Goal: Task Accomplishment & Management: Manage account settings

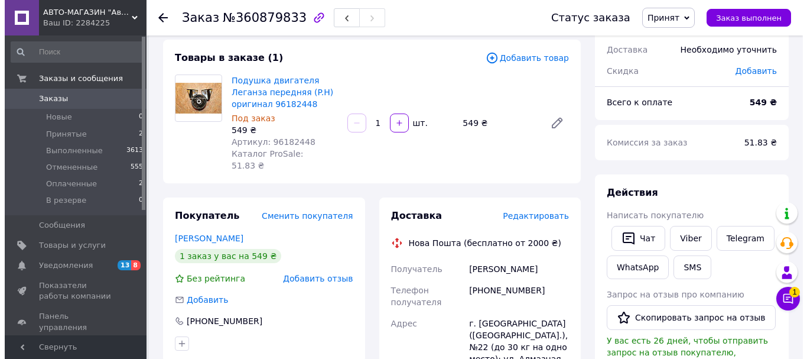
scroll to position [59, 0]
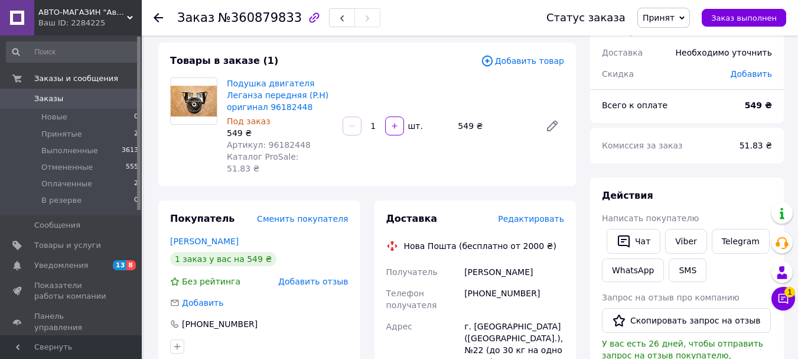
click at [540, 214] on span "Редактировать" at bounding box center [531, 218] width 66 height 9
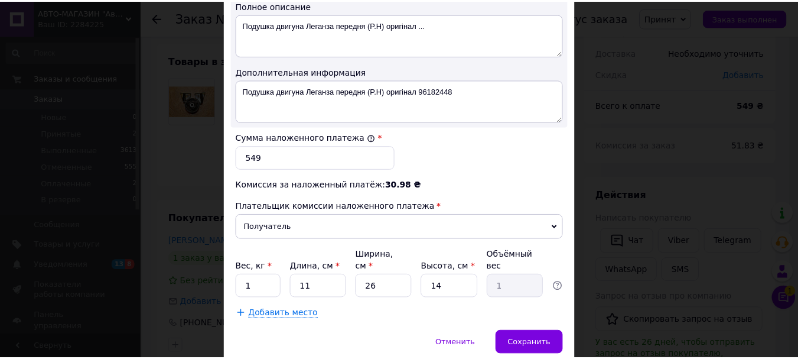
scroll to position [650, 0]
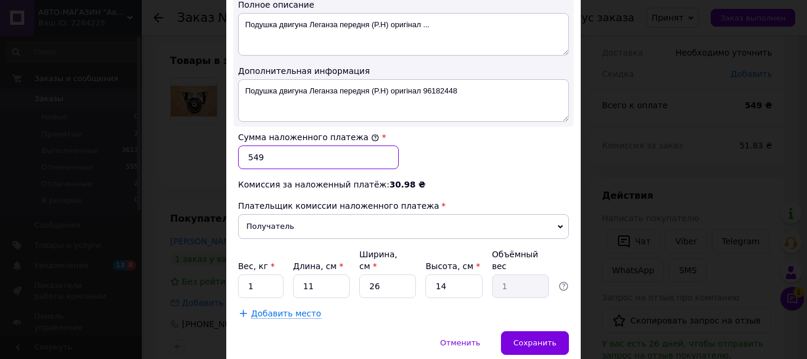
click at [345, 147] on input "549" at bounding box center [318, 157] width 161 height 24
type input "850"
click at [419, 149] on div "Сумма наложенного платежа * 850" at bounding box center [403, 149] width 340 height 47
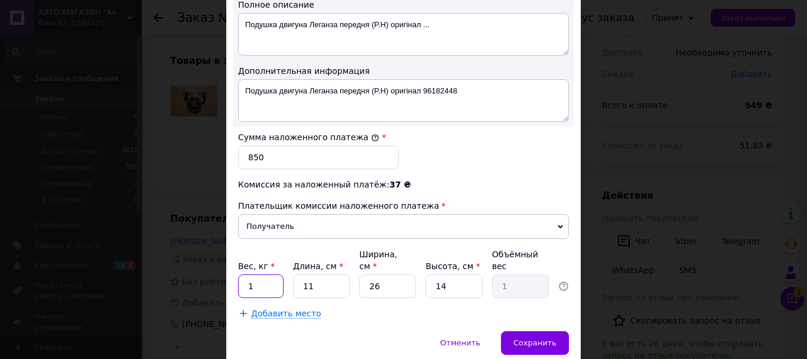
click at [270, 274] on input "1" at bounding box center [260, 286] width 45 height 24
click at [325, 274] on input "11" at bounding box center [321, 286] width 57 height 24
type input "2"
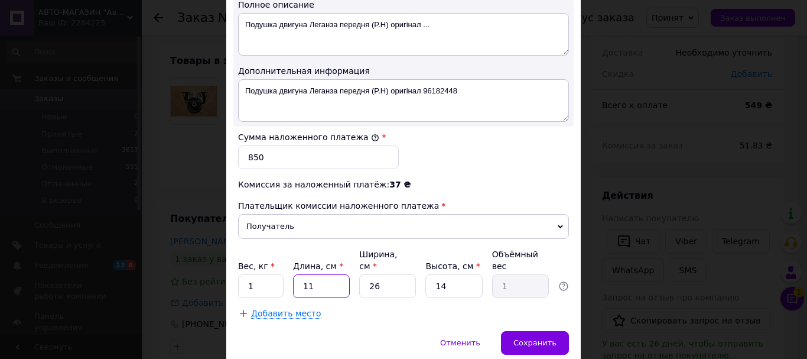
type input "0.18"
type input "20"
type input "1.82"
type input "20"
click at [386, 274] on input "26" at bounding box center [387, 286] width 57 height 24
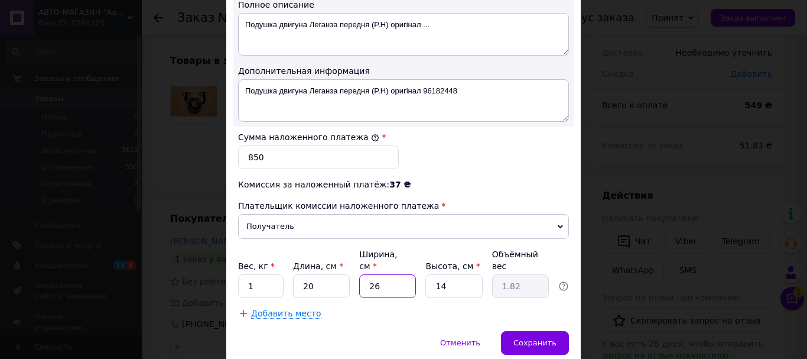
click at [386, 274] on input "26" at bounding box center [387, 286] width 57 height 24
type input "1"
type input "0.1"
type input "10"
type input "0.7"
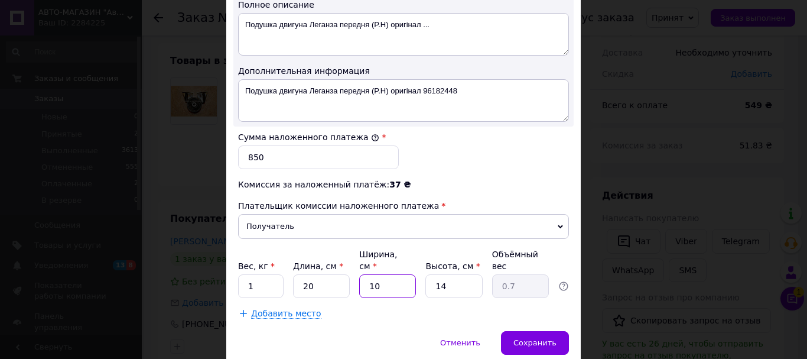
type input "10"
click at [455, 275] on input "14" at bounding box center [453, 286] width 57 height 24
type input "1"
type input "0.1"
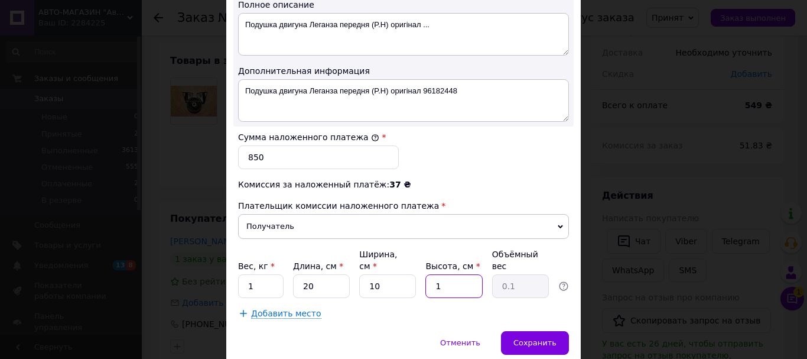
type input "15"
type input "0.75"
type input "15"
click at [442, 307] on div "Добавить место" at bounding box center [403, 313] width 331 height 12
click at [534, 338] on span "Сохранить" at bounding box center [534, 342] width 43 height 9
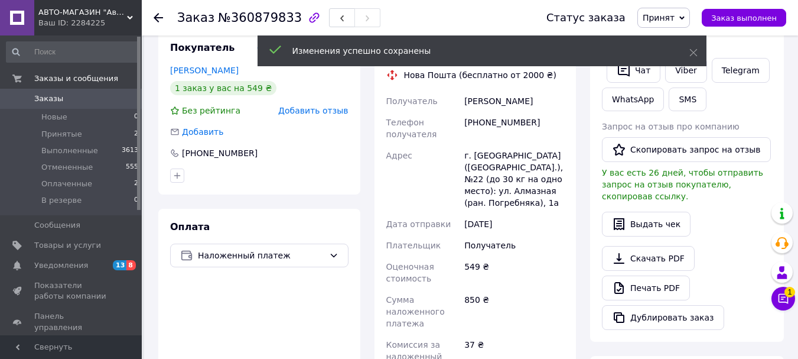
scroll to position [473, 0]
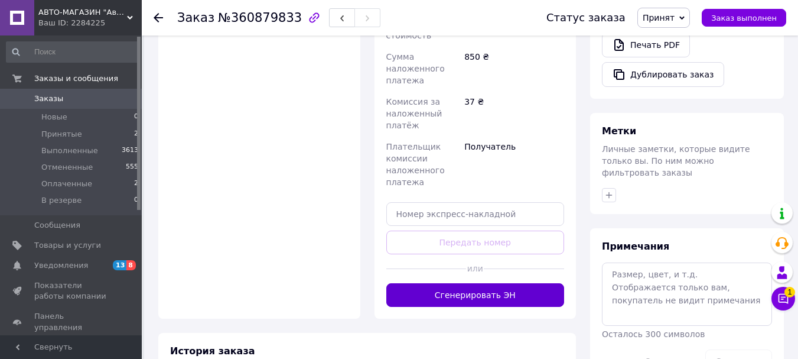
click at [509, 283] on button "Сгенерировать ЭН" at bounding box center [475, 295] width 178 height 24
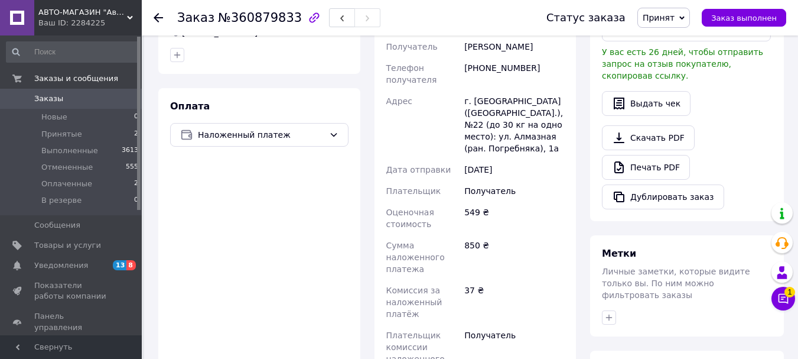
scroll to position [295, 0]
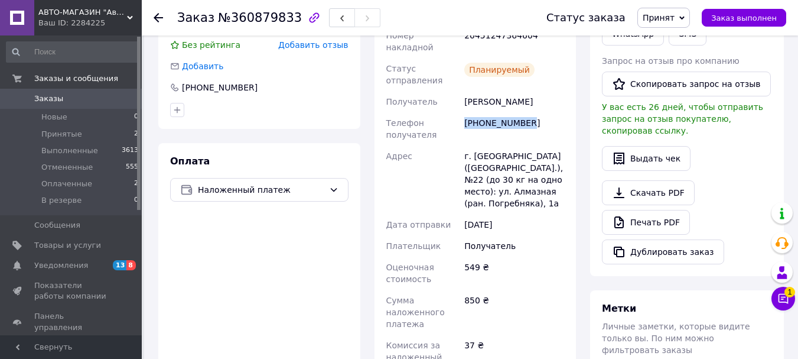
drag, startPoint x: 526, startPoint y: 97, endPoint x: 464, endPoint y: 97, distance: 61.4
click at [464, 112] on div "[PHONE_NUMBER]" at bounding box center [514, 128] width 105 height 33
copy div "[PHONE_NUMBER]"
click at [581, 344] on div "Доставка Редактировать Нова Пошта (бесплатно от 2000 ₴) Номер накладной 2045124…" at bounding box center [475, 239] width 216 height 550
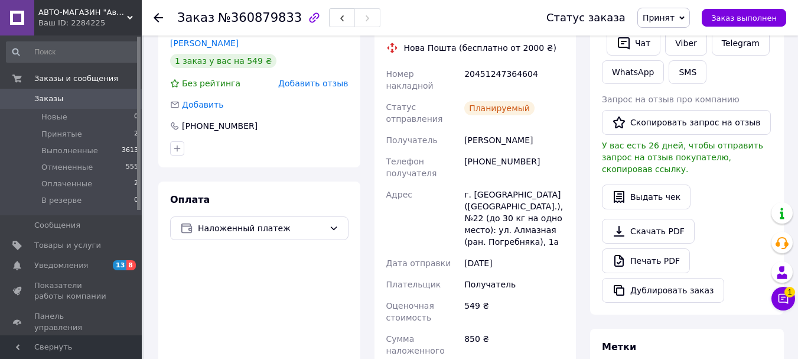
scroll to position [236, 0]
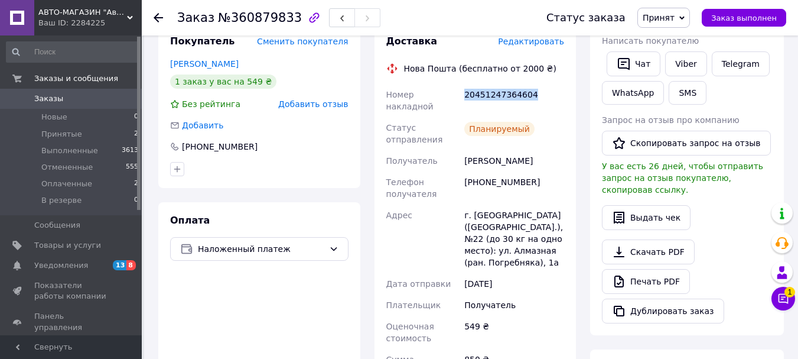
drag, startPoint x: 529, startPoint y: 80, endPoint x: 464, endPoint y: 84, distance: 65.7
click at [464, 84] on div "20451247364604" at bounding box center [514, 100] width 105 height 33
copy div "20451247364604"
click at [585, 346] on div "Итого 1 товар 549 ₴ Доставка 84.25 ₴ Скидка Добавить Всего к оплате 549 ₴ Комис…" at bounding box center [687, 351] width 208 height 1076
click at [579, 348] on div "Доставка Редактировать Нова Пошта (бесплатно от 2000 ₴) Номер накладной 2045124…" at bounding box center [475, 298] width 216 height 550
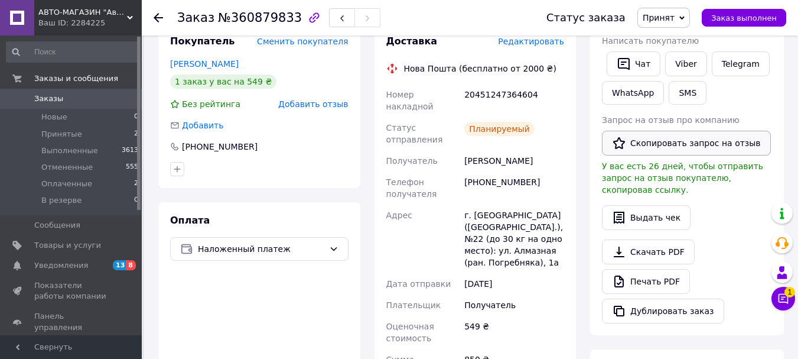
click at [662, 145] on button "Скопировать запрос на отзыв" at bounding box center [686, 143] width 169 height 25
click at [768, 21] on span "Заказ выполнен" at bounding box center [744, 18] width 66 height 9
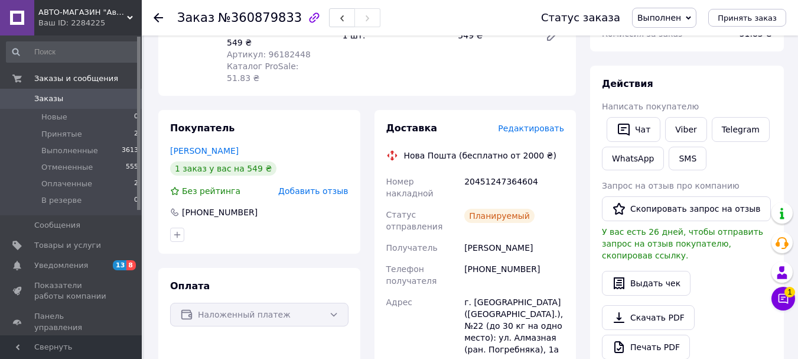
scroll to position [0, 0]
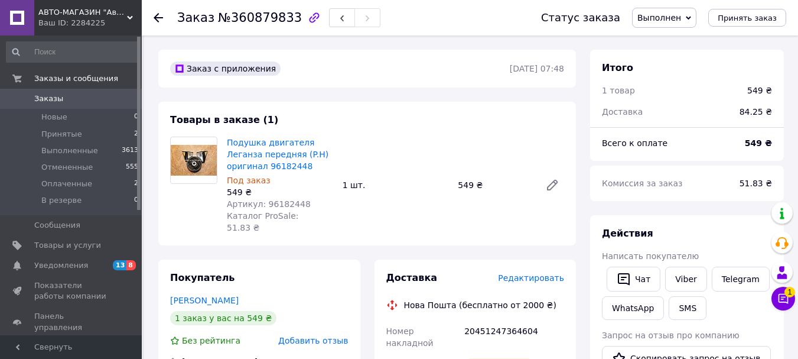
click at [69, 97] on span "Заказы" at bounding box center [71, 98] width 75 height 11
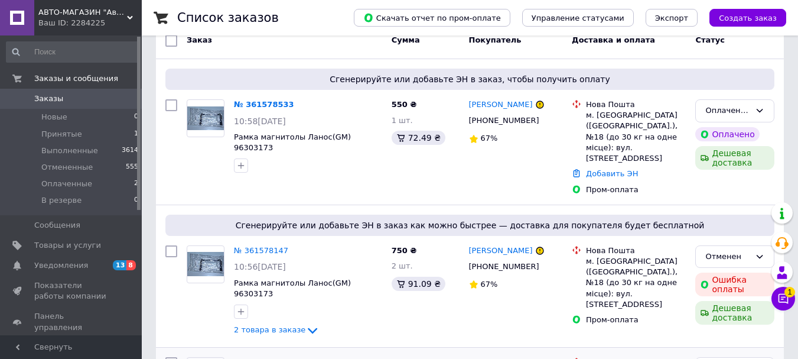
scroll to position [295, 0]
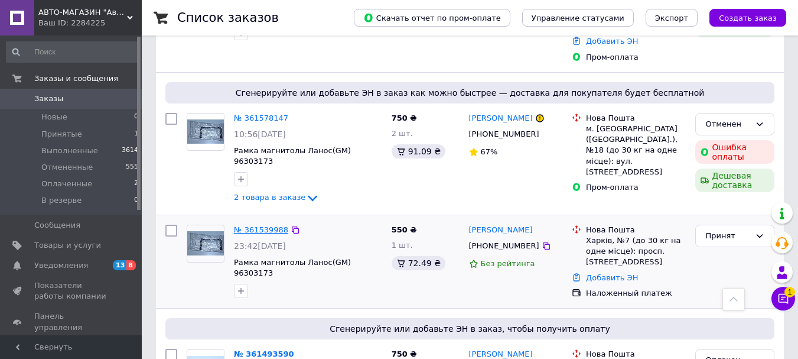
click at [261, 225] on link "№ 361539988" at bounding box center [261, 229] width 54 height 9
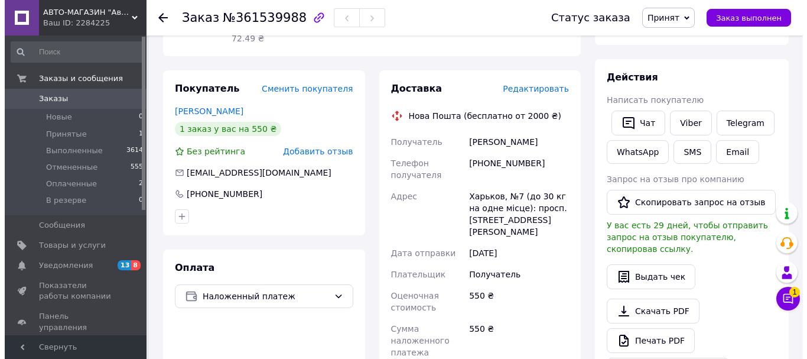
scroll to position [118, 0]
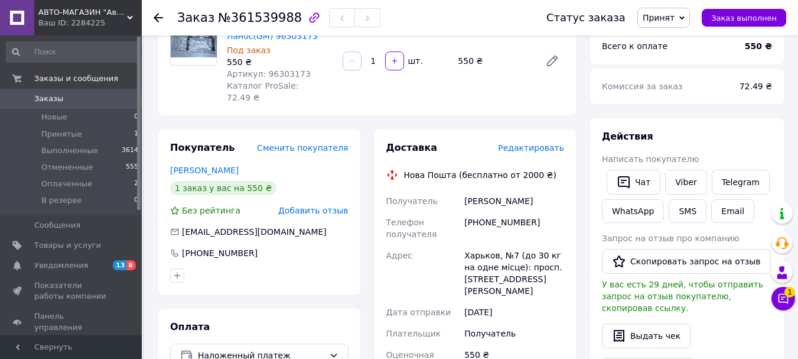
click at [543, 143] on span "Редактировать" at bounding box center [531, 147] width 66 height 9
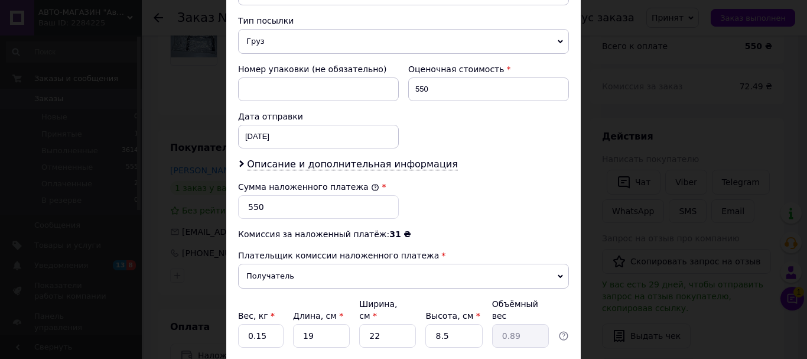
scroll to position [555, 0]
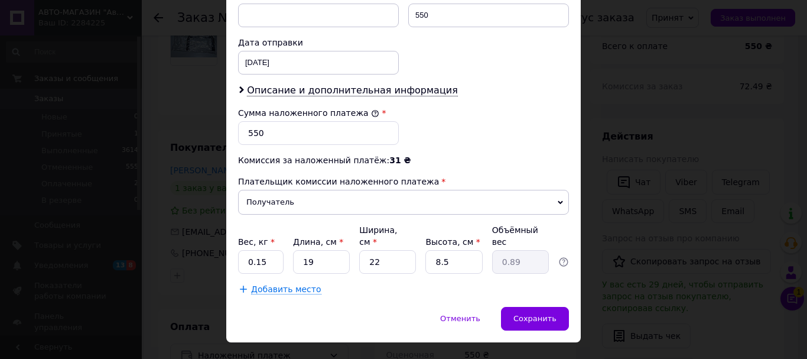
click at [133, 353] on div "× Редактирование доставки Способ доставки Нова Пошта (бесплатно от 2000 ₴) Плат…" at bounding box center [403, 179] width 807 height 359
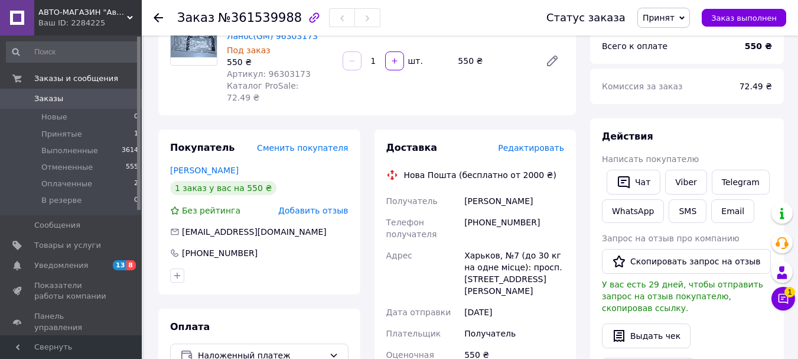
click at [551, 143] on span "Редактировать" at bounding box center [531, 147] width 66 height 9
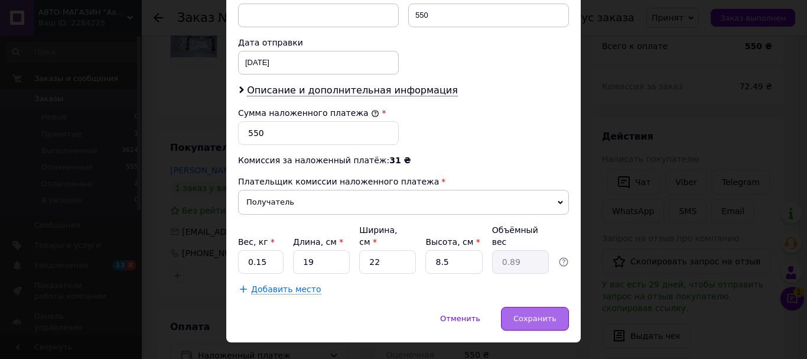
click at [535, 314] on span "Сохранить" at bounding box center [534, 318] width 43 height 9
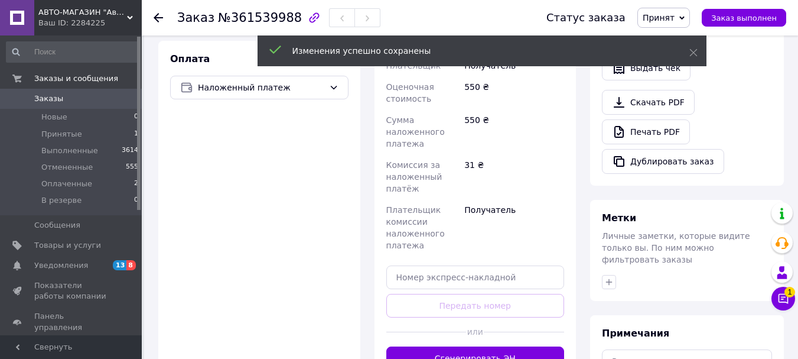
scroll to position [473, 0]
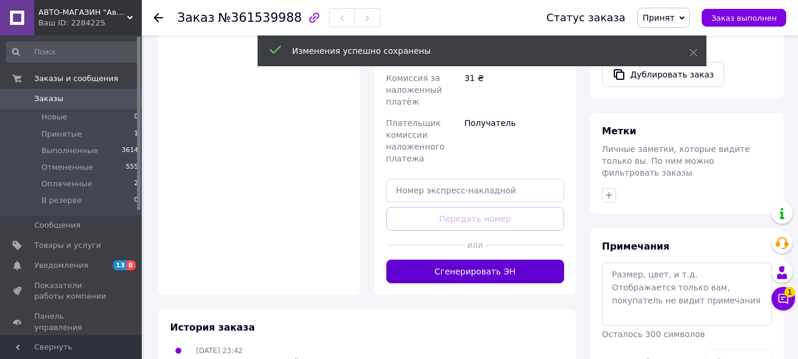
click at [487, 259] on button "Сгенерировать ЭН" at bounding box center [475, 271] width 178 height 24
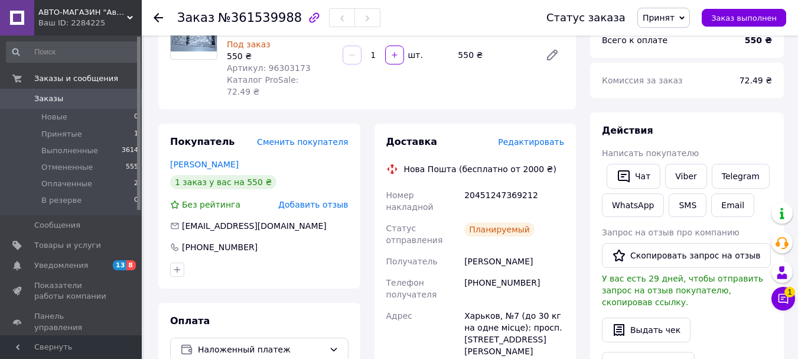
scroll to position [118, 0]
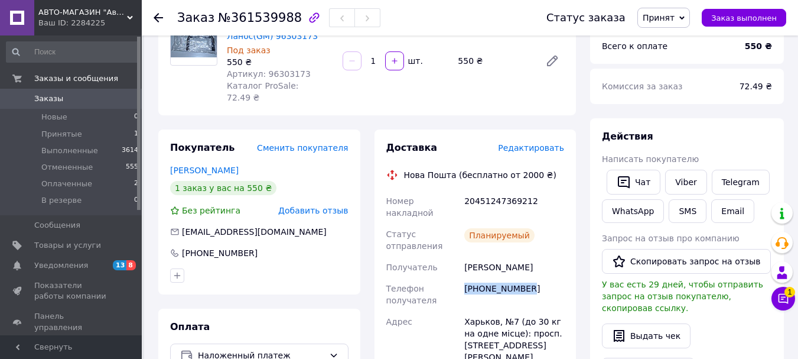
drag, startPoint x: 526, startPoint y: 263, endPoint x: 464, endPoint y: 262, distance: 62.0
click at [464, 278] on div "[PHONE_NUMBER]" at bounding box center [514, 294] width 105 height 33
copy div "[PHONE_NUMBER]"
drag, startPoint x: 581, startPoint y: 344, endPoint x: 581, endPoint y: 338, distance: 5.9
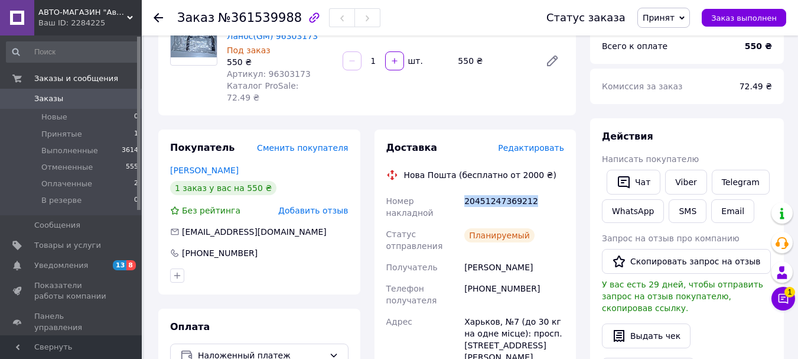
drag, startPoint x: 529, startPoint y: 189, endPoint x: 458, endPoint y: 179, distance: 71.6
copy div "Номер накладной 20451247369212"
drag, startPoint x: 582, startPoint y: 349, endPoint x: 591, endPoint y: 338, distance: 13.8
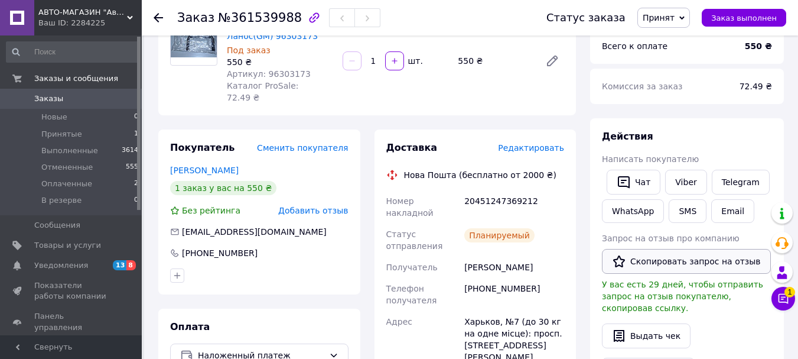
click at [652, 260] on button "Скопировать запрос на отзыв" at bounding box center [686, 261] width 169 height 25
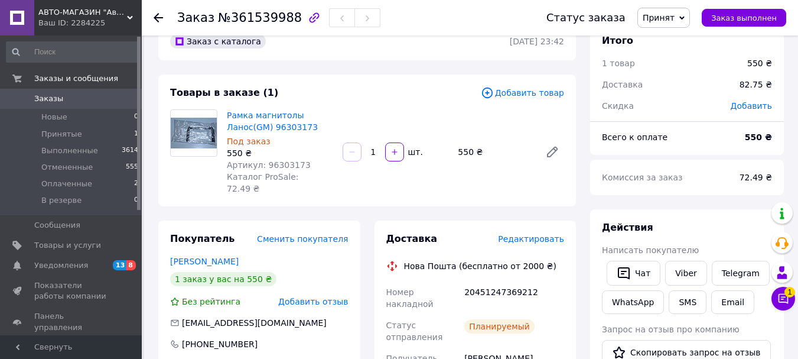
scroll to position [0, 0]
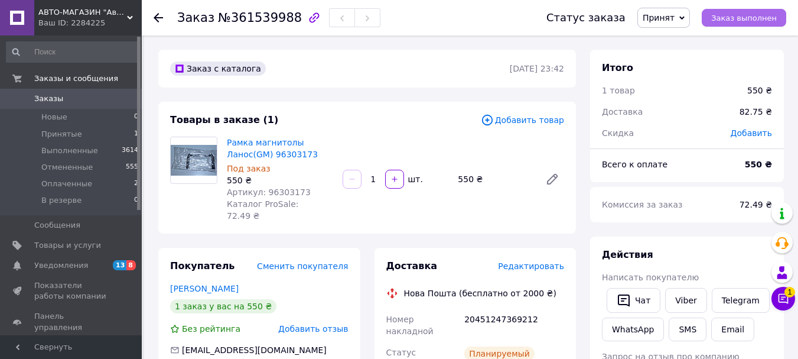
click at [747, 17] on span "Заказ выполнен" at bounding box center [744, 18] width 66 height 9
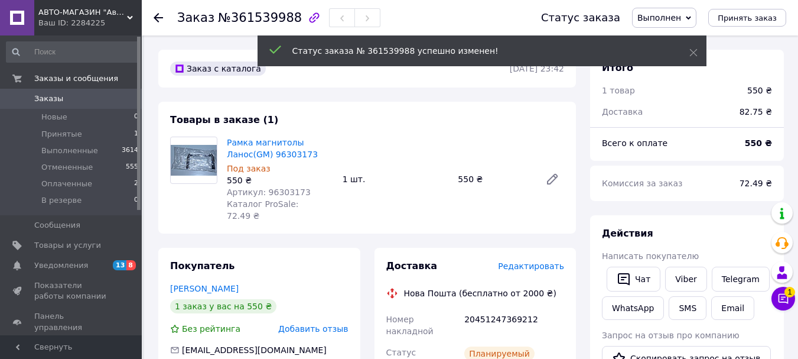
click at [60, 97] on span "Заказы" at bounding box center [71, 98] width 75 height 11
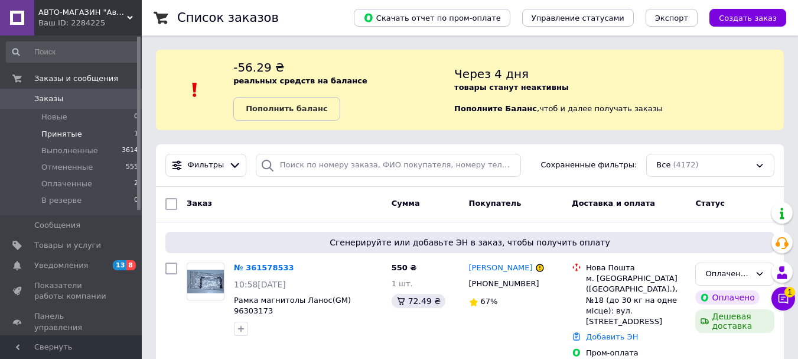
click at [70, 131] on span "Принятые" at bounding box center [61, 134] width 41 height 11
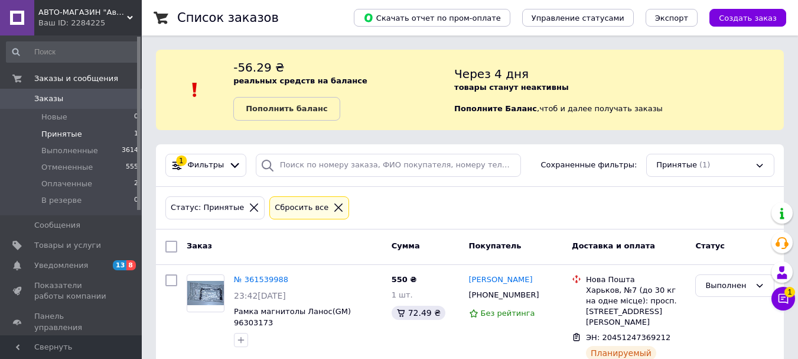
click at [63, 102] on span "Заказы" at bounding box center [71, 98] width 75 height 11
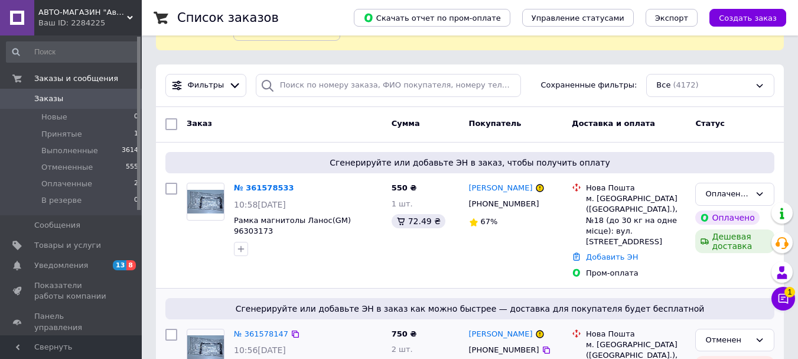
scroll to position [59, 0]
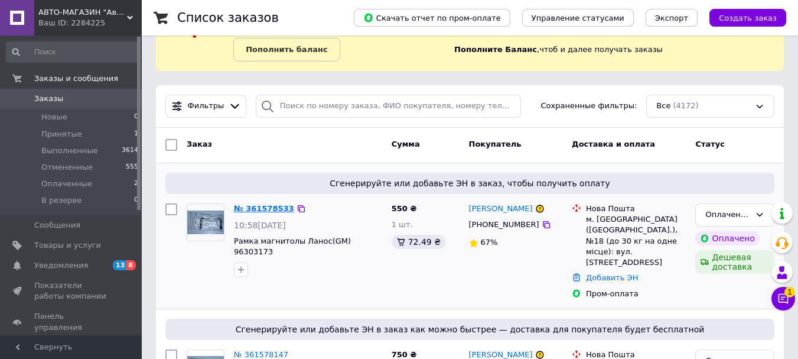
click at [263, 208] on link "№ 361578533" at bounding box center [264, 208] width 60 height 9
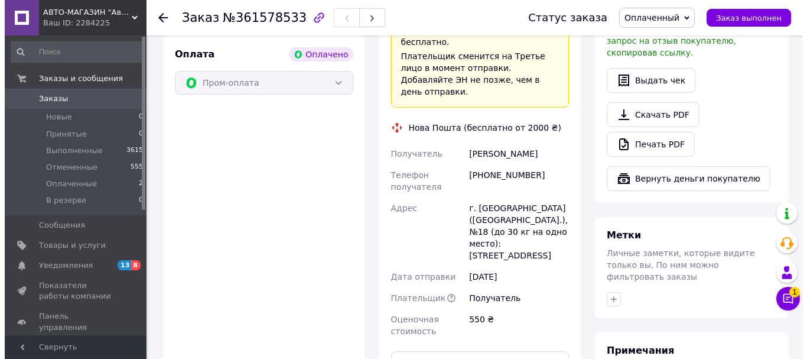
scroll to position [177, 0]
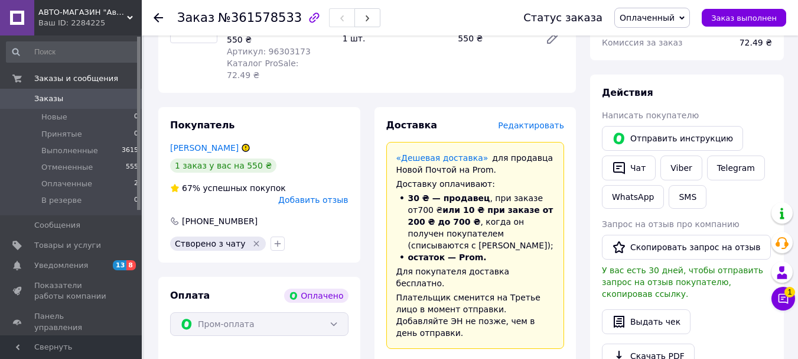
click at [532, 121] on span "Редактировать" at bounding box center [531, 125] width 66 height 9
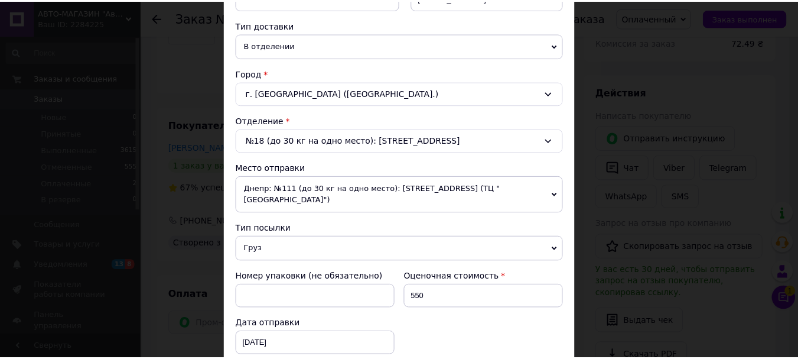
scroll to position [0, 0]
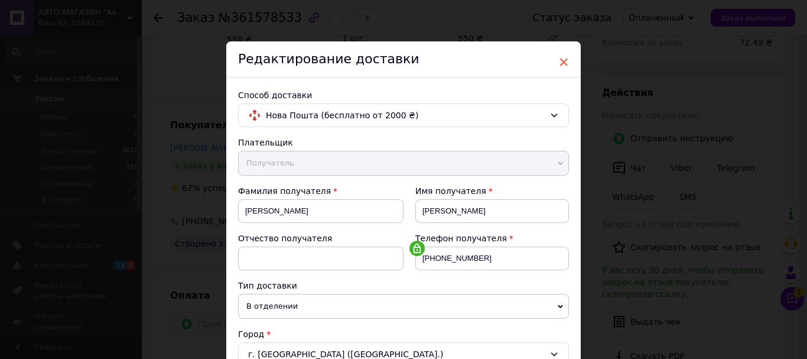
click at [565, 61] on span "×" at bounding box center [563, 62] width 11 height 20
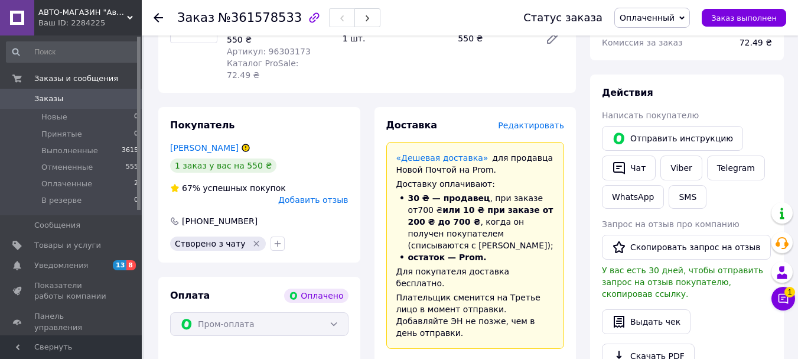
scroll to position [532, 0]
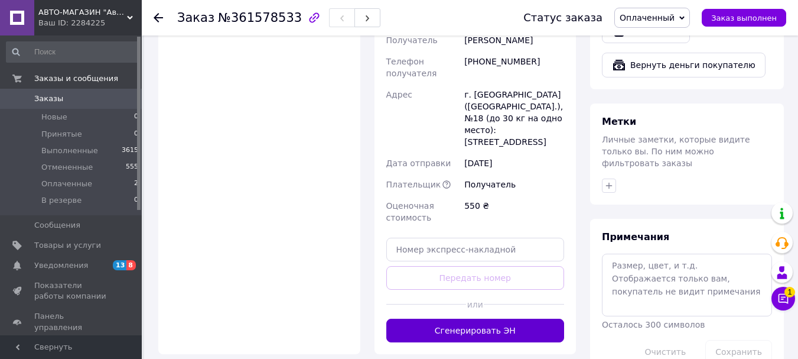
click at [500, 318] on button "Сгенерировать ЭН" at bounding box center [475, 330] width 178 height 24
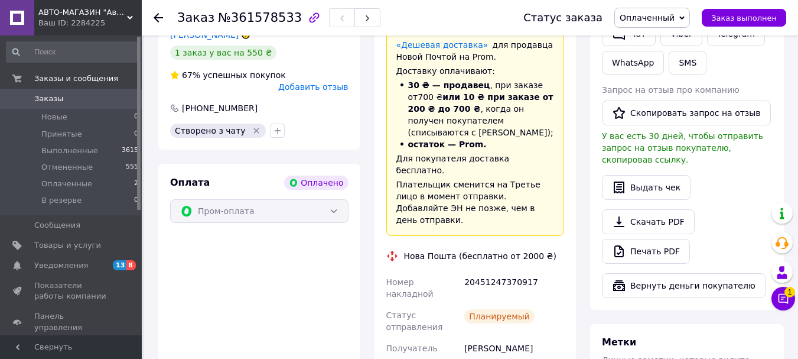
scroll to position [354, 0]
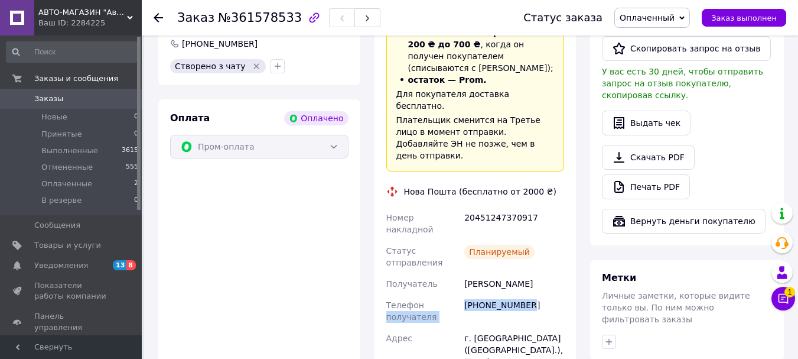
drag, startPoint x: 525, startPoint y: 254, endPoint x: 461, endPoint y: 256, distance: 63.3
click at [461, 256] on div "Номер накладной 20451247370917 Статус отправления Планируемый Получатель [PERSO…" at bounding box center [475, 339] width 183 height 265
click at [531, 294] on div "[PHONE_NUMBER]" at bounding box center [514, 310] width 105 height 33
click at [530, 294] on div "[PHONE_NUMBER]" at bounding box center [514, 310] width 105 height 33
drag, startPoint x: 526, startPoint y: 252, endPoint x: 467, endPoint y: 258, distance: 59.9
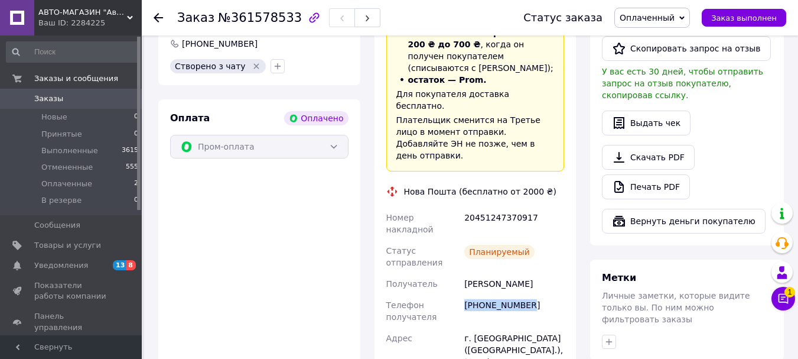
click at [467, 294] on div "[PHONE_NUMBER]" at bounding box center [514, 310] width 105 height 33
copy div "[PHONE_NUMBER]"
click at [584, 351] on div "Итого 1 товар 550 ₴ Всего к оплате 550 ₴ Комиссия за заказ 72.49 ₴ Действия Нап…" at bounding box center [687, 223] width 208 height 982
drag, startPoint x: 528, startPoint y: 178, endPoint x: 463, endPoint y: 181, distance: 65.0
click at [463, 207] on div "20451247370917" at bounding box center [514, 223] width 105 height 33
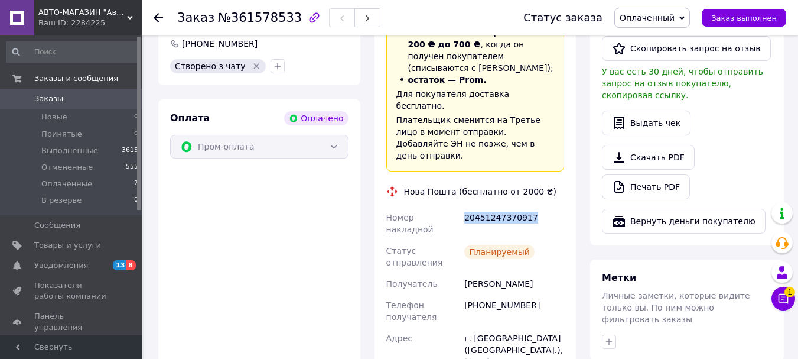
copy div "20451247370917"
click at [581, 350] on div "Доставка Редактировать «Дешевая доставка»   для продавца [GEOGRAPHIC_DATA] на P…" at bounding box center [475, 223] width 216 height 587
click at [669, 56] on button "Скопировать запрос на отзыв" at bounding box center [686, 48] width 169 height 25
click at [367, 350] on div "Доставка Редактировать «Дешевая доставка»   для продавца [GEOGRAPHIC_DATA] на P…" at bounding box center [475, 223] width 216 height 587
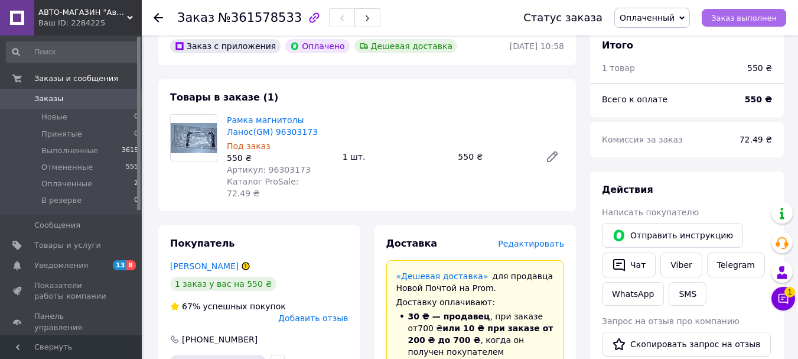
click at [754, 15] on span "Заказ выполнен" at bounding box center [744, 18] width 66 height 9
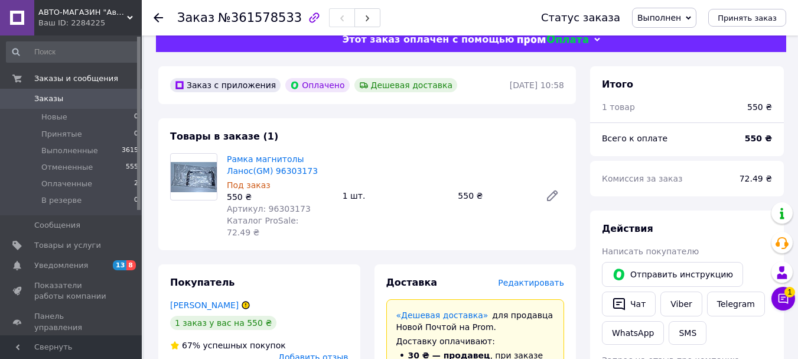
scroll to position [0, 0]
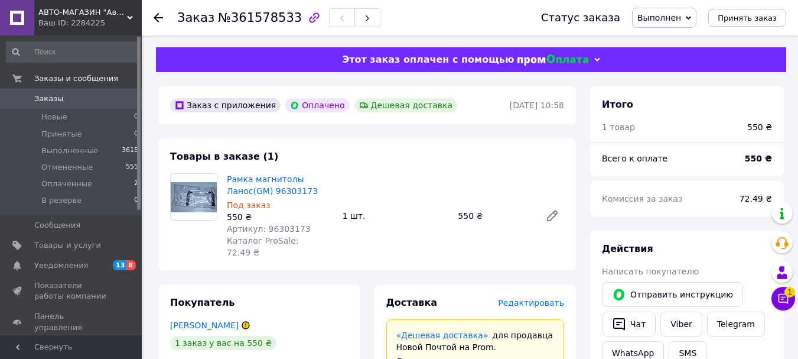
click at [56, 98] on span "Заказы" at bounding box center [48, 98] width 29 height 11
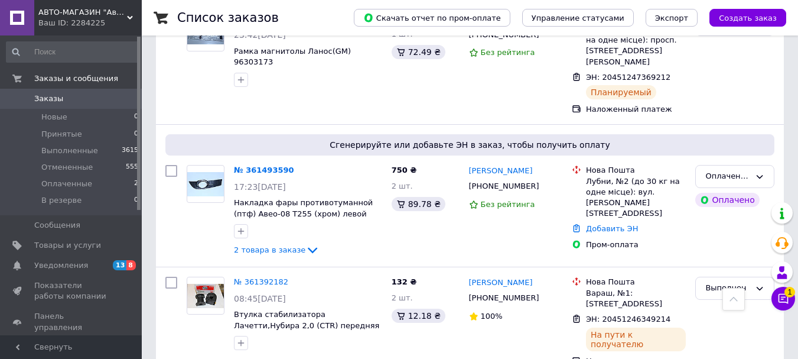
scroll to position [473, 0]
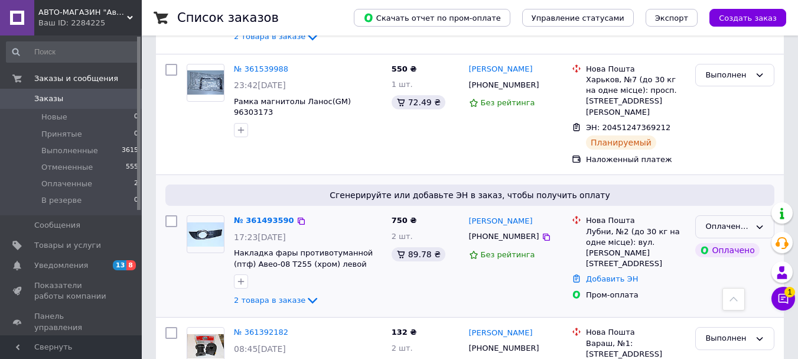
click at [756, 222] on icon at bounding box center [759, 226] width 9 height 9
click at [733, 305] on li "В резерве" at bounding box center [735, 316] width 78 height 22
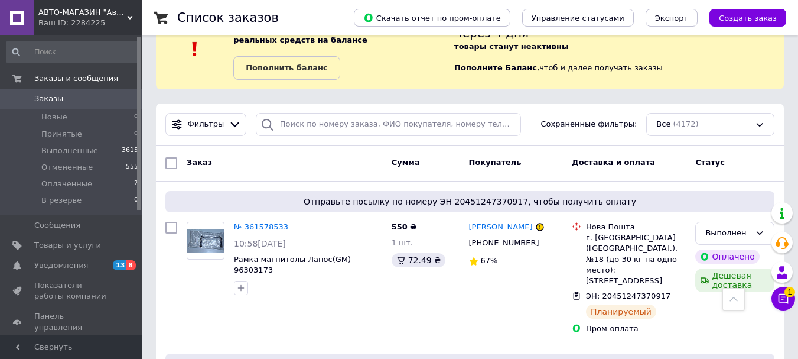
scroll to position [0, 0]
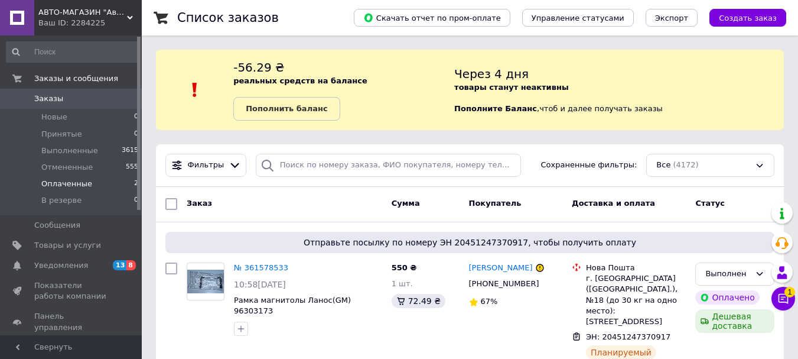
click at [69, 185] on span "Оплаченные" at bounding box center [66, 183] width 51 height 11
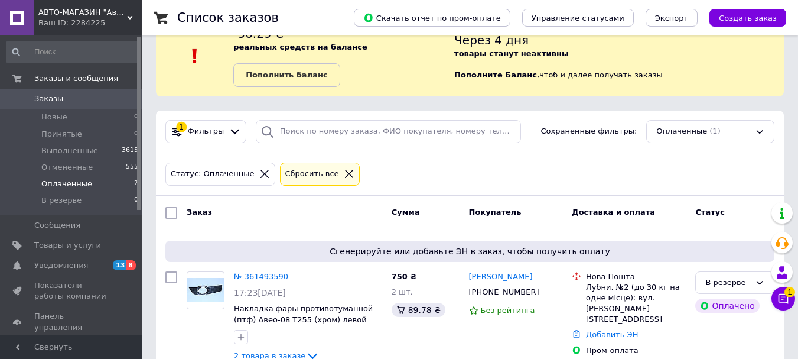
scroll to position [61, 0]
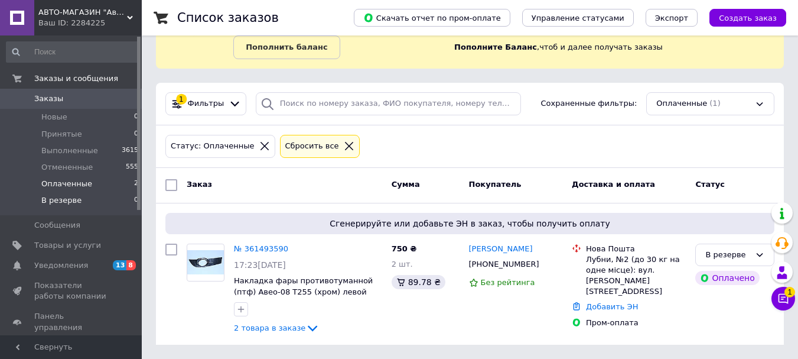
click at [66, 202] on span "В резерве" at bounding box center [61, 200] width 40 height 11
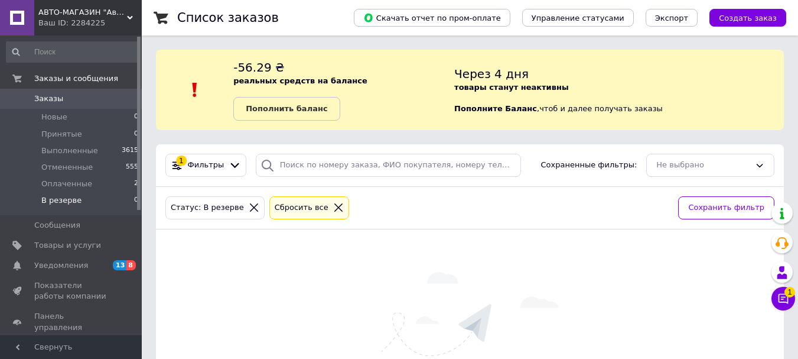
click at [47, 200] on span "В резерве" at bounding box center [61, 200] width 40 height 11
click at [68, 180] on span "Оплаченные" at bounding box center [66, 183] width 51 height 11
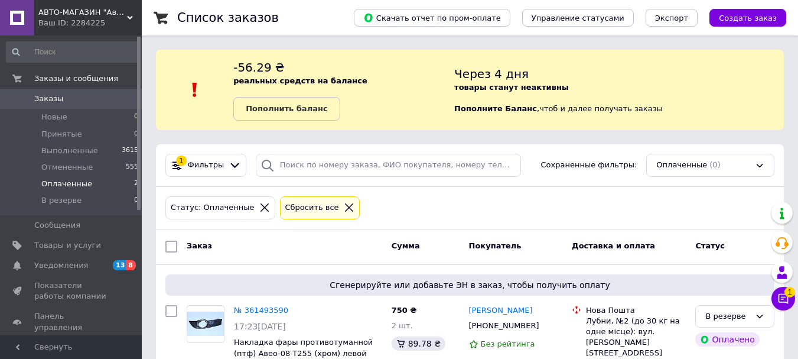
click at [61, 97] on span "Заказы" at bounding box center [71, 98] width 75 height 11
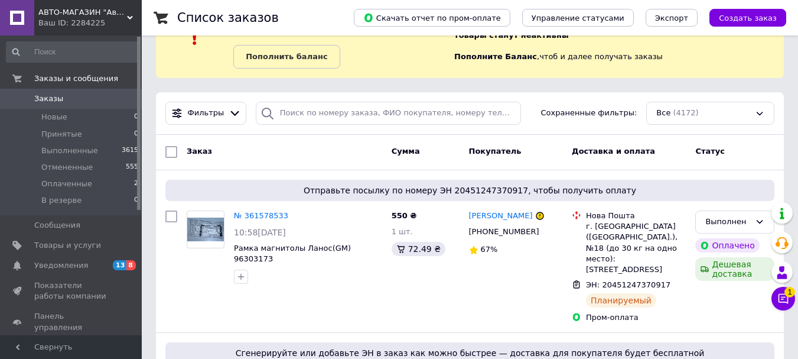
scroll to position [118, 0]
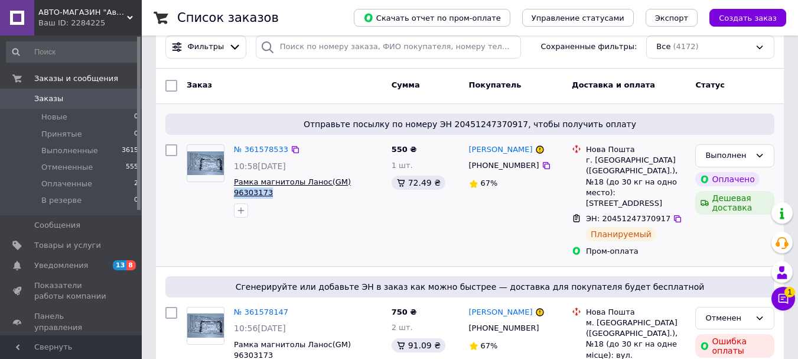
drag, startPoint x: 374, startPoint y: 183, endPoint x: 340, endPoint y: 182, distance: 34.3
click at [340, 182] on span "Рамка магнитолы Ланос(GM) 96303173" at bounding box center [308, 188] width 148 height 22
copy span "96303173"
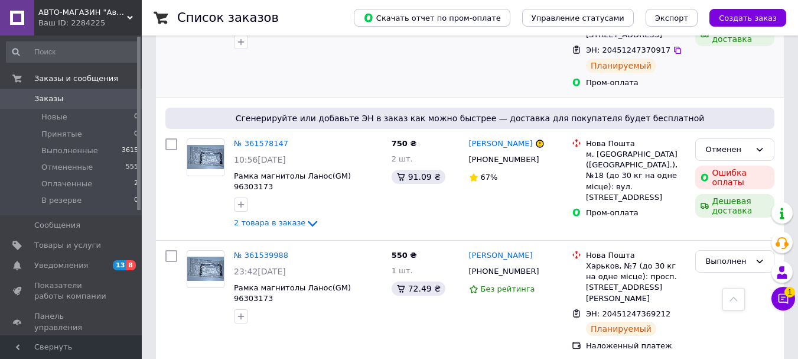
scroll to position [354, 0]
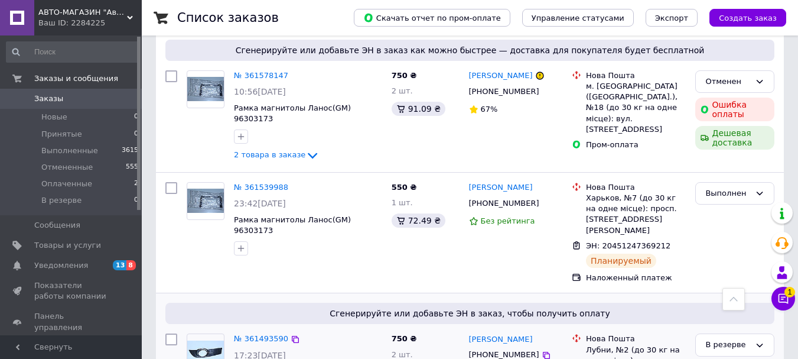
click at [583, 333] on div at bounding box center [576, 360] width 14 height 54
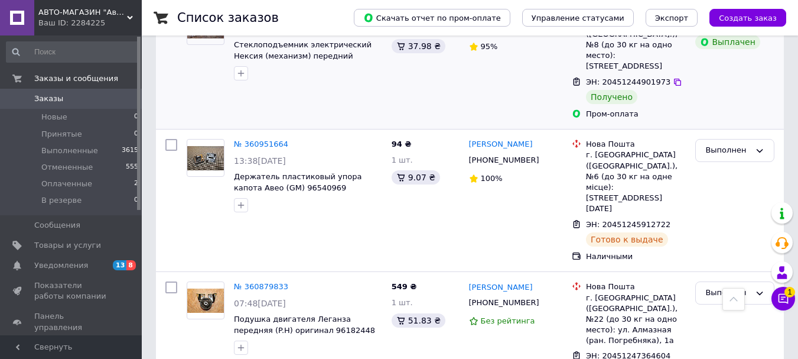
scroll to position [1241, 0]
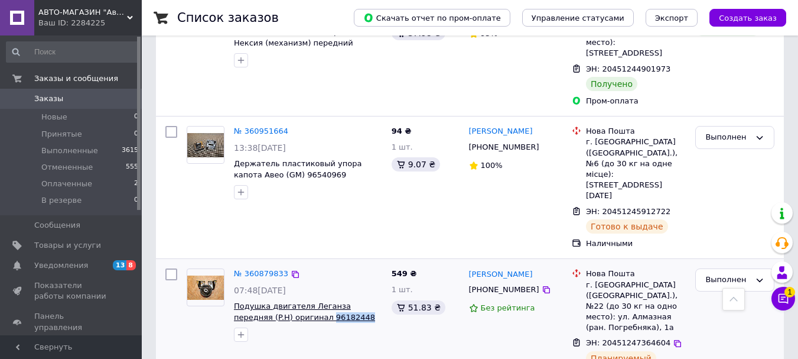
drag, startPoint x: 327, startPoint y: 212, endPoint x: 288, endPoint y: 208, distance: 39.2
click at [288, 301] on span "Подушка двигателя Леганза передняя (P.H) оригинал 96182448" at bounding box center [308, 312] width 148 height 22
copy span "96182448"
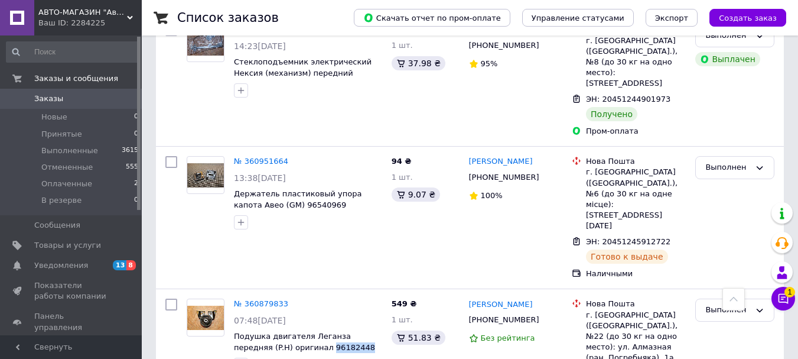
scroll to position [1181, 0]
